Goal: Task Accomplishment & Management: Use online tool/utility

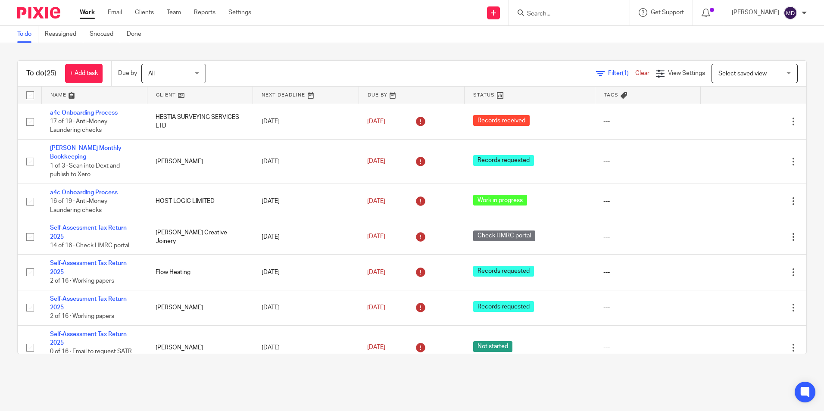
click at [530, 15] on input "Search" at bounding box center [565, 14] width 78 height 8
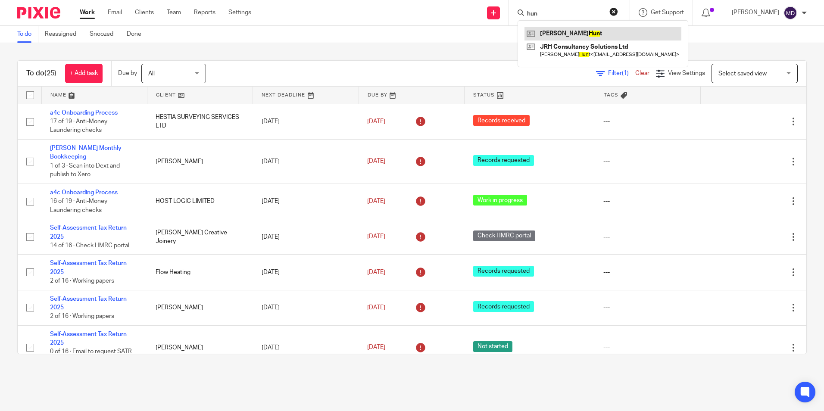
type input "hun"
click at [552, 33] on link at bounding box center [602, 33] width 157 height 13
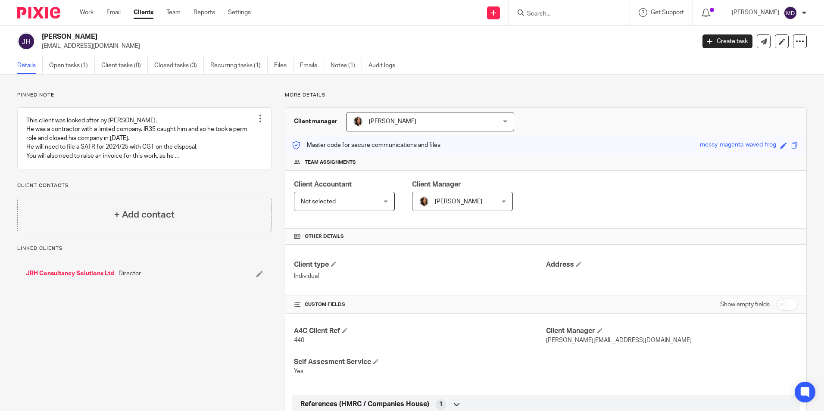
click at [526, 13] on input "Search" at bounding box center [565, 14] width 78 height 8
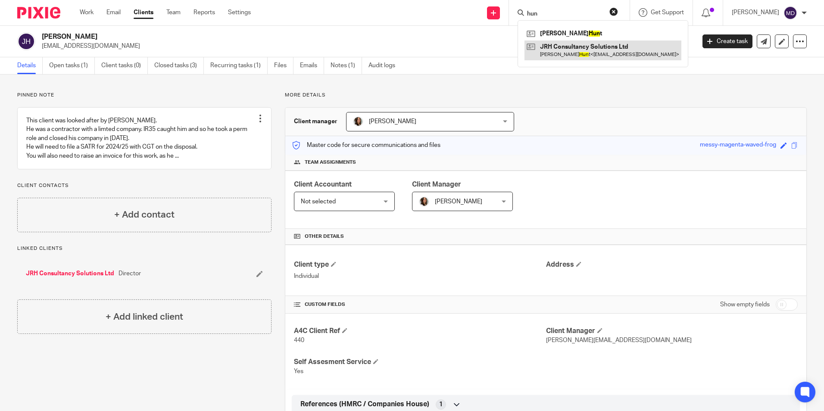
type input "hun"
click at [554, 51] on link at bounding box center [602, 50] width 157 height 20
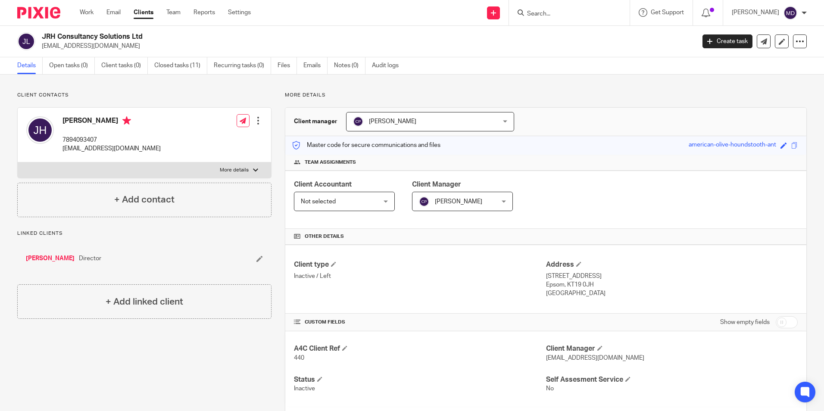
click at [532, 14] on input "Search" at bounding box center [565, 14] width 78 height 8
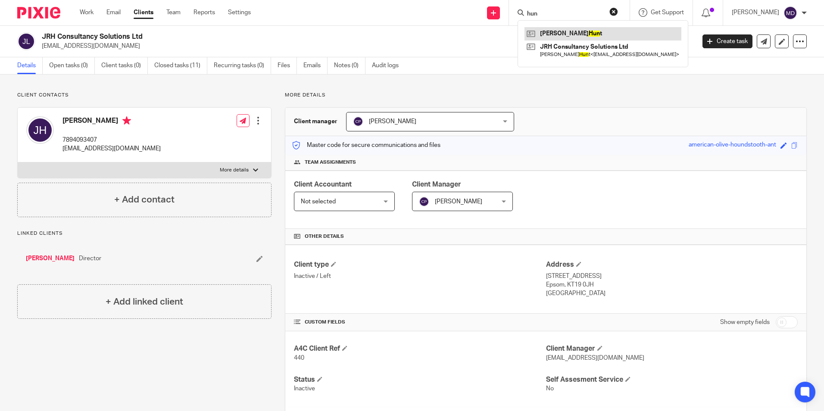
type input "hun"
click at [550, 31] on link at bounding box center [602, 33] width 157 height 13
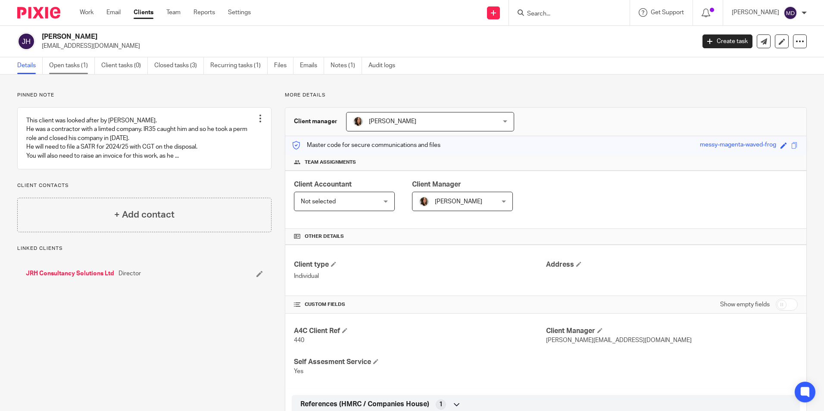
click at [64, 66] on link "Open tasks (1)" at bounding box center [72, 65] width 46 height 17
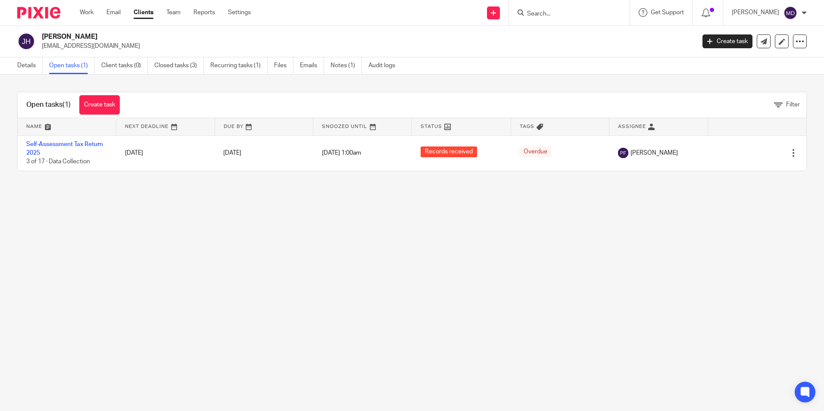
click at [105, 244] on main "James Ronald Hunt jimhunt23@gmail.com Create task Update from Companies House E…" at bounding box center [412, 205] width 824 height 411
click at [130, 250] on main "James Ronald Hunt jimhunt23@gmail.com Create task Update from Companies House E…" at bounding box center [412, 205] width 824 height 411
click at [157, 104] on div "Filter" at bounding box center [467, 104] width 678 height 9
click at [156, 104] on div "Filter" at bounding box center [467, 104] width 678 height 9
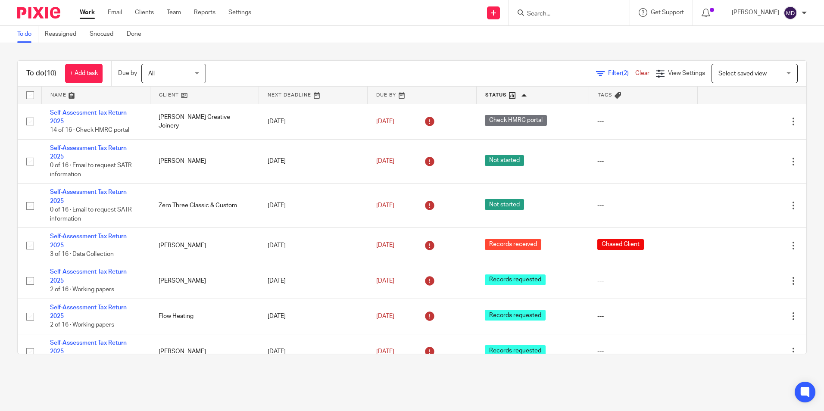
click at [353, 60] on div "To do (10) + Add task Due by All All Today Tomorrow This week Next week This mo…" at bounding box center [412, 207] width 824 height 328
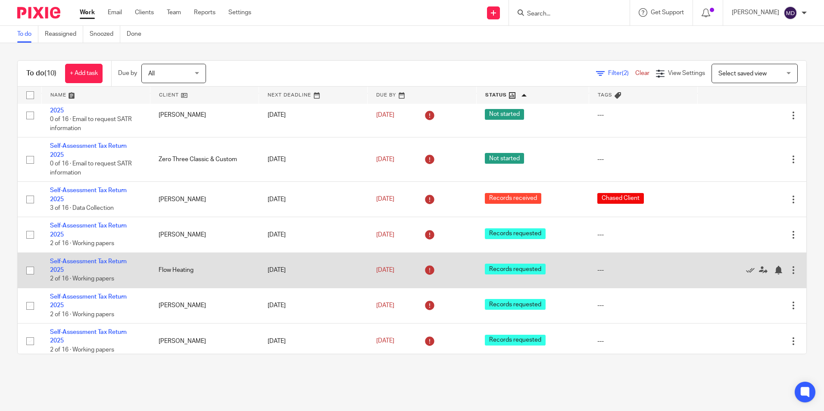
scroll to position [122, 0]
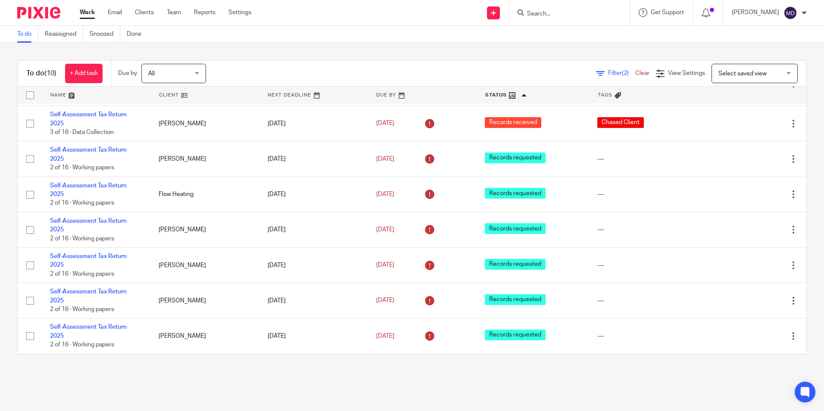
click at [344, 397] on main "To do Reassigned Snoozed Done To do (10) + Add task Due by All All Today Tomorr…" at bounding box center [412, 205] width 824 height 411
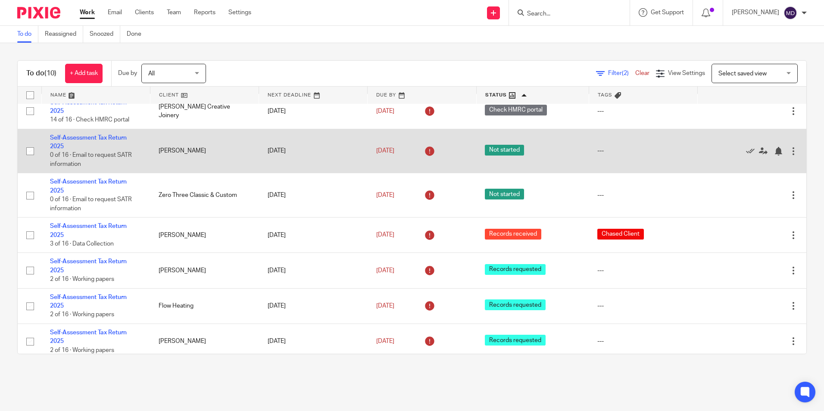
scroll to position [0, 0]
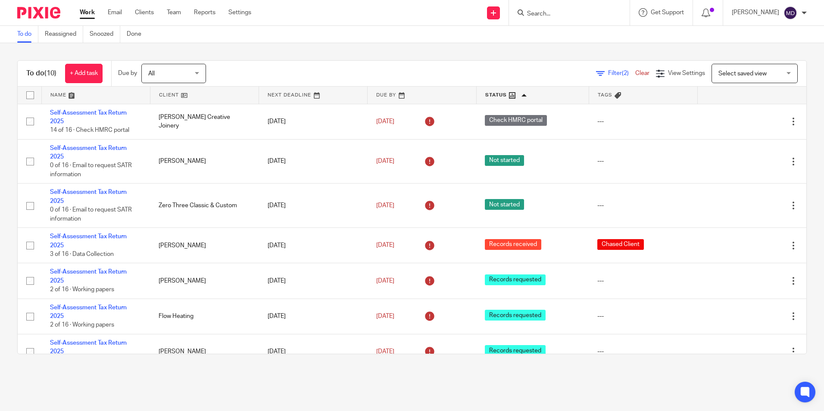
click at [432, 404] on main "To do Reassigned Snoozed Done To do (10) + Add task Due by All All Today Tomorr…" at bounding box center [412, 205] width 824 height 411
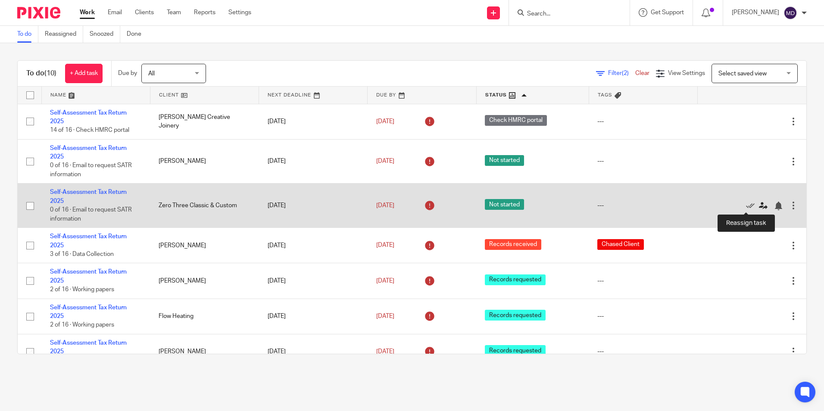
click at [759, 204] on icon at bounding box center [763, 206] width 9 height 9
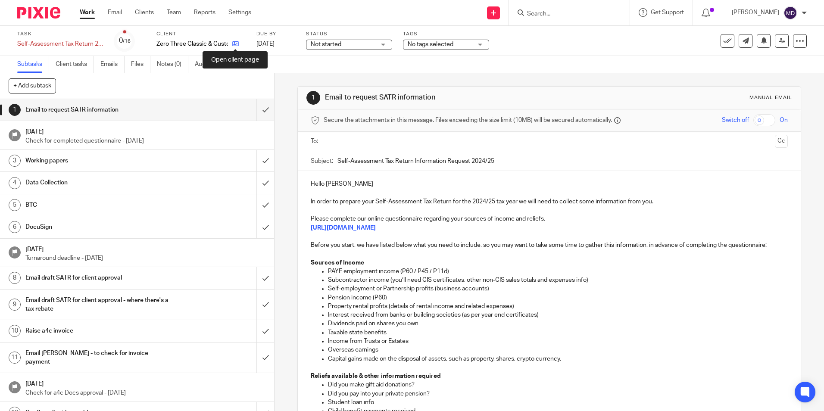
click at [237, 44] on icon at bounding box center [235, 43] width 6 height 6
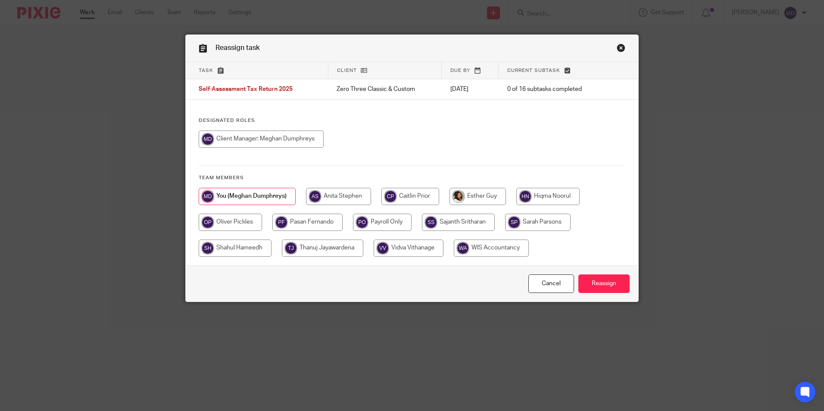
click at [309, 224] on input "radio" at bounding box center [307, 222] width 70 height 17
radio input "true"
click at [613, 281] on input "Reassign" at bounding box center [603, 283] width 51 height 19
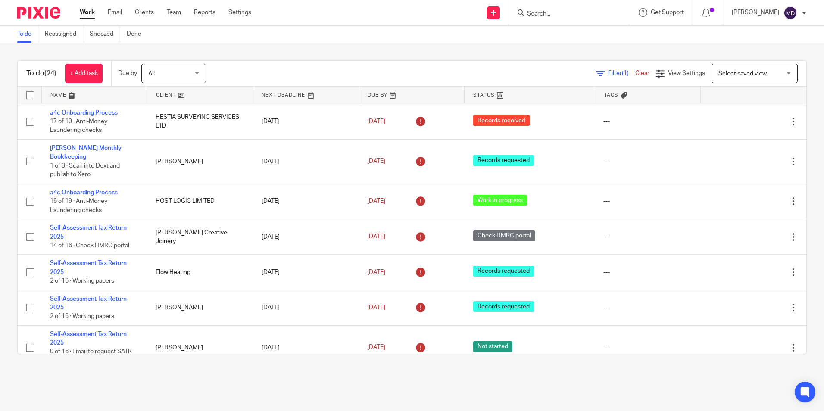
click at [608, 72] on span "Filter (1)" at bounding box center [621, 73] width 27 height 6
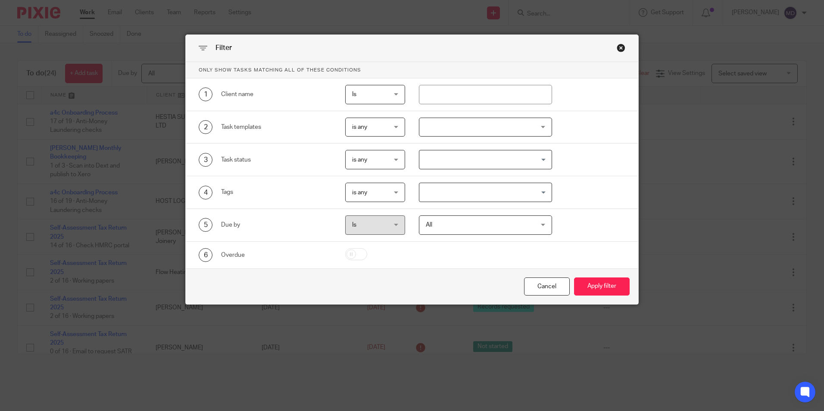
click at [518, 136] on div at bounding box center [485, 127] width 133 height 19
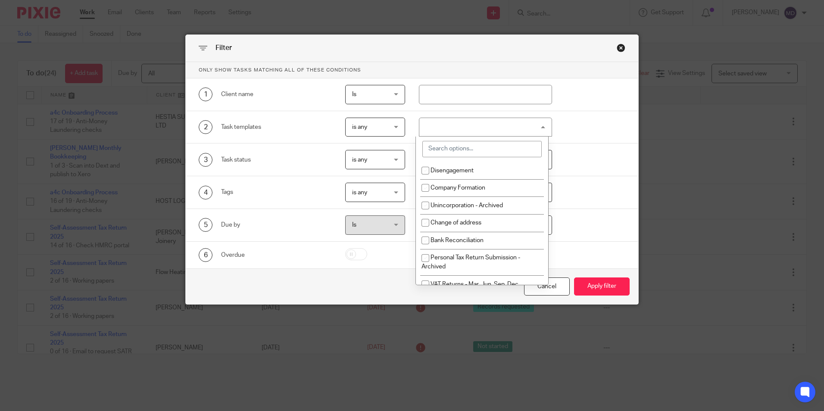
click at [467, 151] on input "search" at bounding box center [481, 149] width 119 height 16
type input "e"
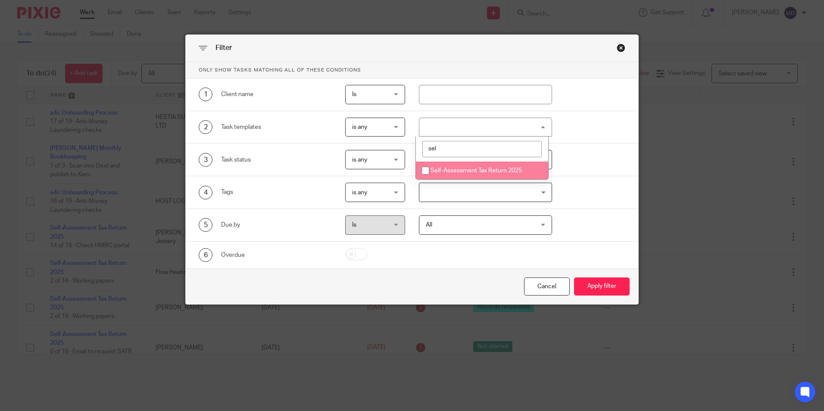
type input "sel"
click at [490, 174] on li "Self-Assessment Tax Return 2025" at bounding box center [482, 171] width 132 height 18
checkbox input "true"
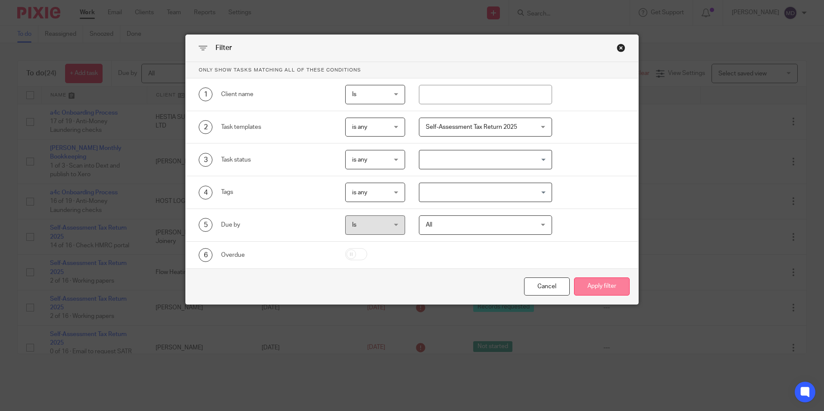
click at [601, 284] on button "Apply filter" at bounding box center [602, 286] width 56 height 19
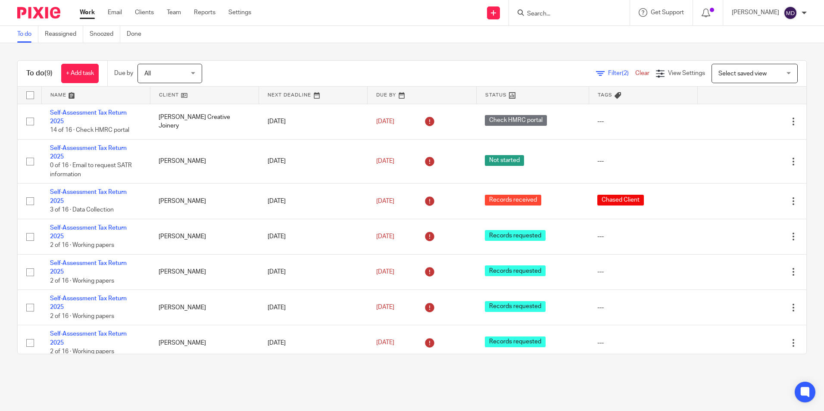
click at [396, 57] on div "To do (9) + Add task Due by All All [DATE] [DATE] This week Next week This mont…" at bounding box center [412, 207] width 824 height 328
click at [439, 386] on main "To do Reassigned Snoozed Done To do (9) + Add task Due by All All [DATE] [DATE]…" at bounding box center [412, 205] width 824 height 411
click at [380, 46] on div "To do (9) + Add task Due by All All [DATE] [DATE] This week Next week This mont…" at bounding box center [412, 207] width 824 height 328
click at [380, 47] on div "To do (9) + Add task Due by All All [DATE] [DATE] This week Next week This mont…" at bounding box center [412, 207] width 824 height 328
click at [380, 49] on div "To do (9) + Add task Due by All All [DATE] [DATE] This week Next week This mont…" at bounding box center [412, 207] width 824 height 328
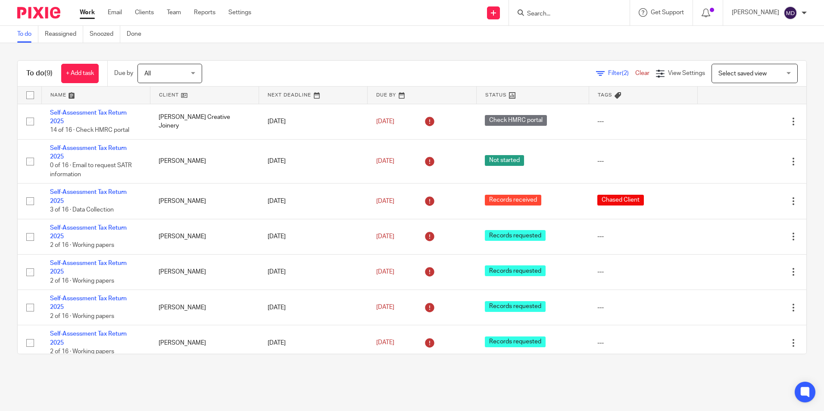
click at [608, 73] on span "Filter (2)" at bounding box center [621, 73] width 27 height 6
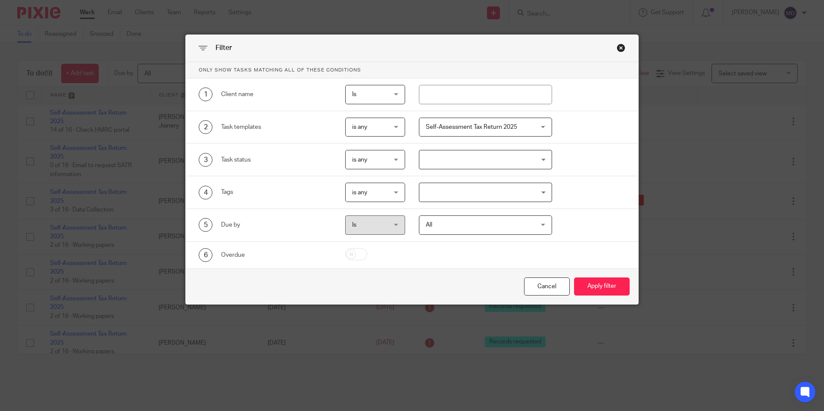
click at [494, 123] on span "Self-Assessment Tax Return 2025" at bounding box center [476, 127] width 101 height 18
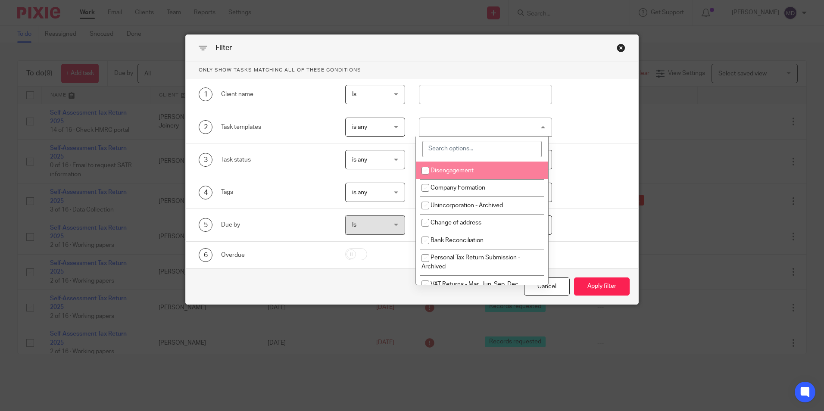
click at [459, 142] on input "search" at bounding box center [481, 149] width 119 height 16
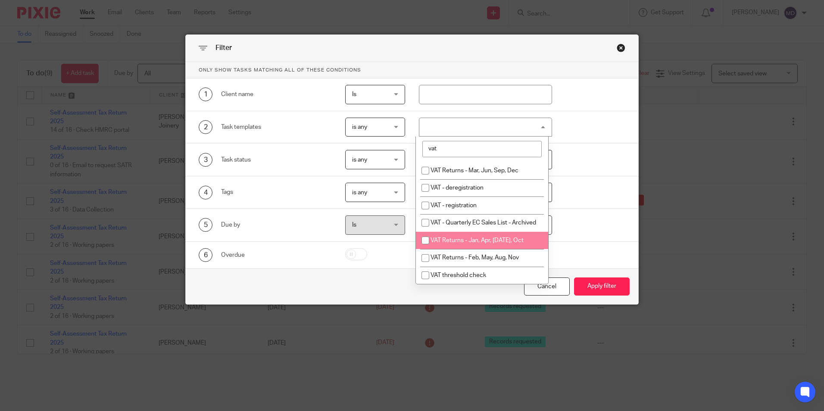
type input "vat"
click at [485, 243] on span "VAT Returns - Jan, Apr, [DATE], Oct" at bounding box center [476, 240] width 93 height 6
checkbox input "true"
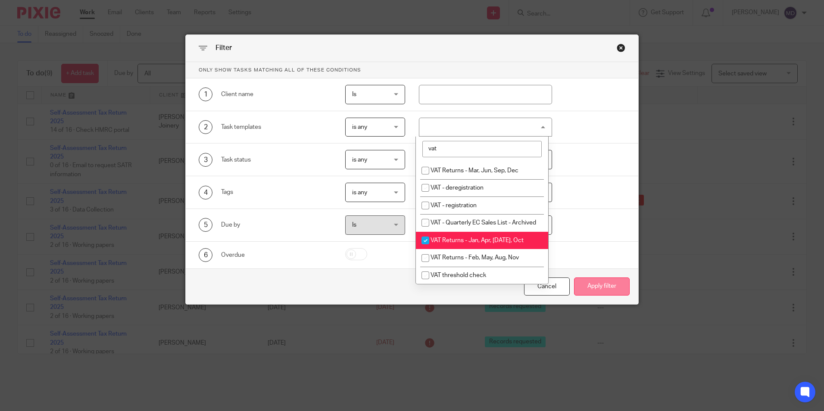
click at [611, 285] on button "Apply filter" at bounding box center [602, 286] width 56 height 19
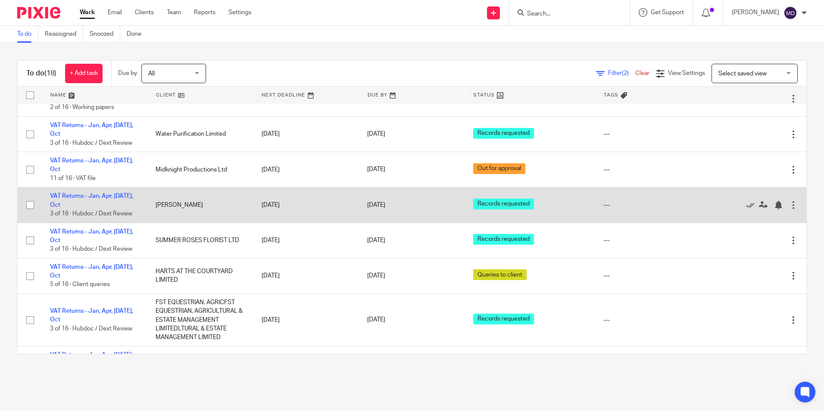
scroll to position [258, 0]
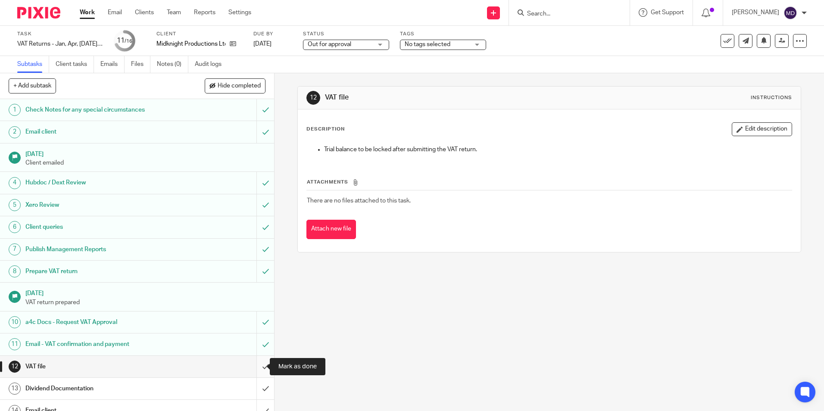
click at [257, 367] on input "submit" at bounding box center [137, 367] width 274 height 22
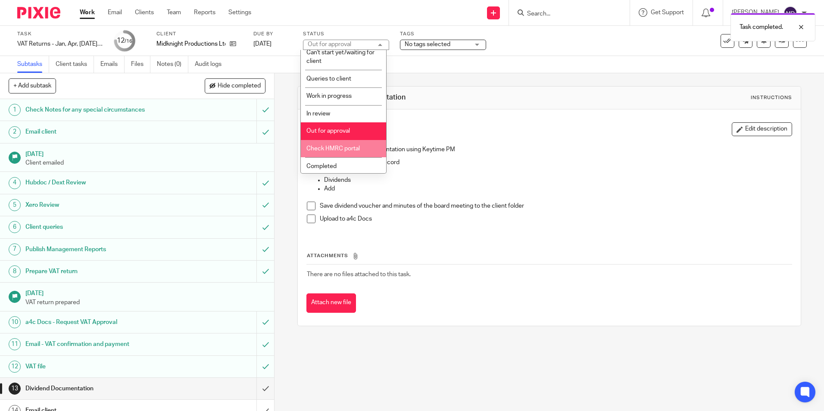
scroll to position [60, 0]
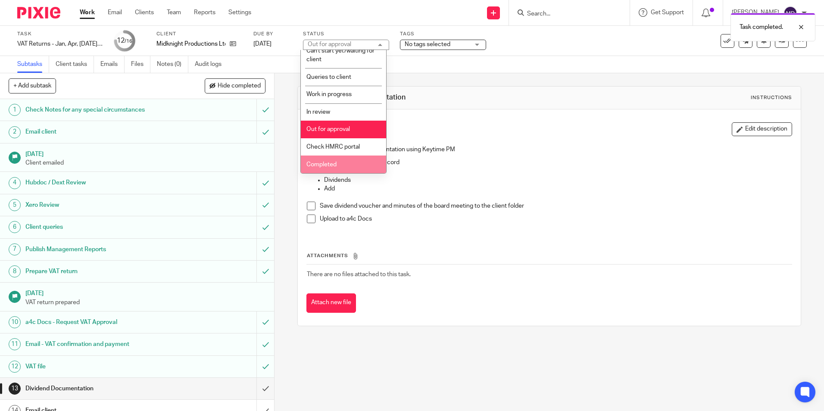
click at [335, 165] on span "Completed" at bounding box center [321, 165] width 30 height 6
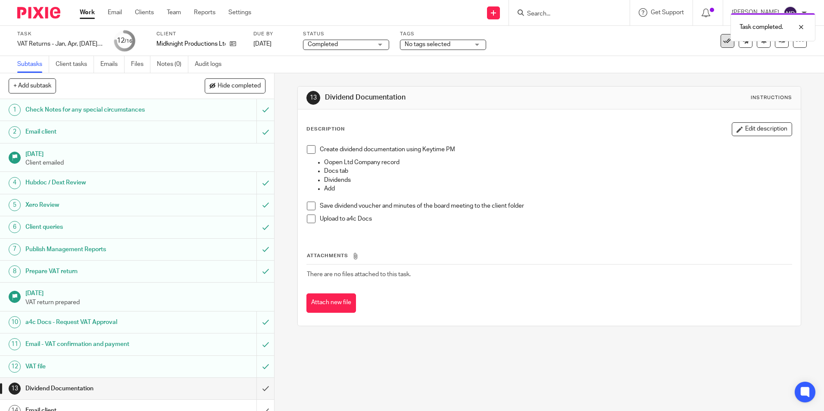
click at [723, 42] on icon at bounding box center [727, 41] width 9 height 9
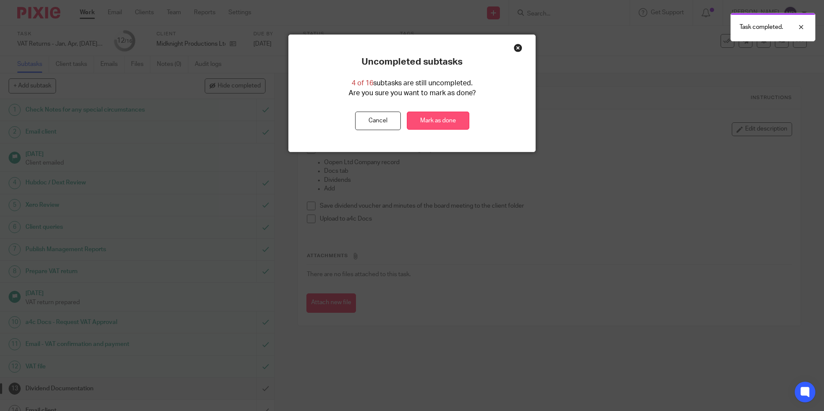
click at [433, 122] on link "Mark as done" at bounding box center [438, 121] width 62 height 19
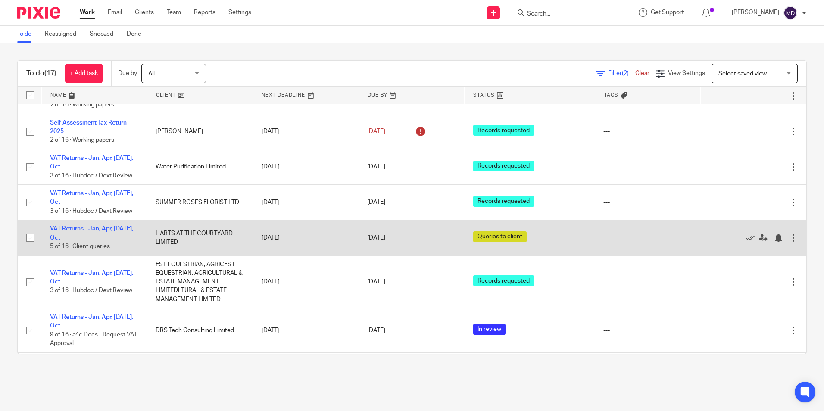
scroll to position [267, 0]
